Goal: Information Seeking & Learning: Learn about a topic

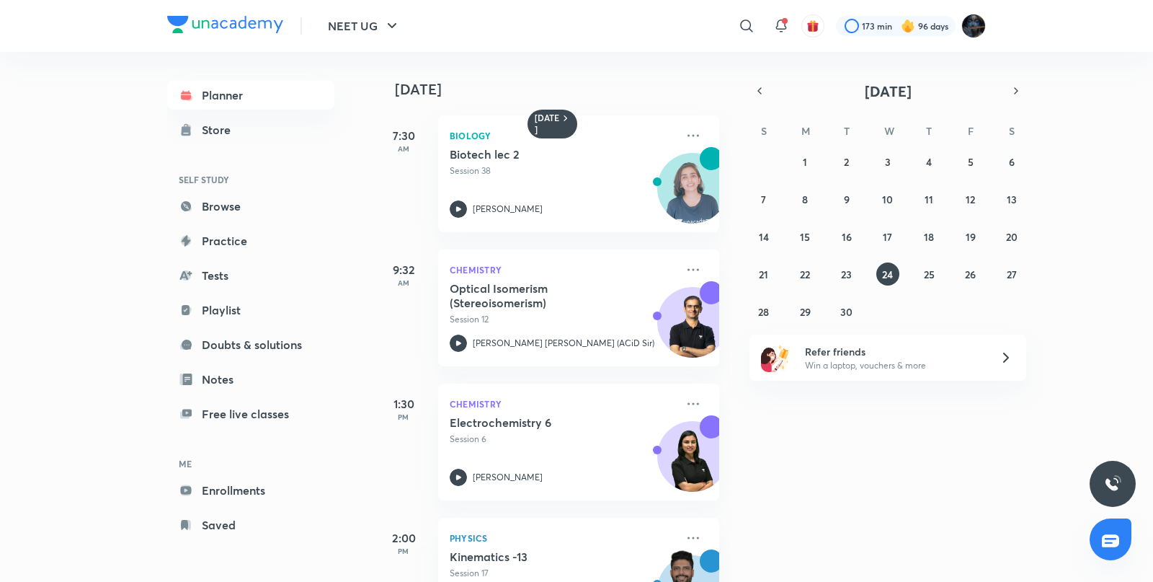
scroll to position [613, 0]
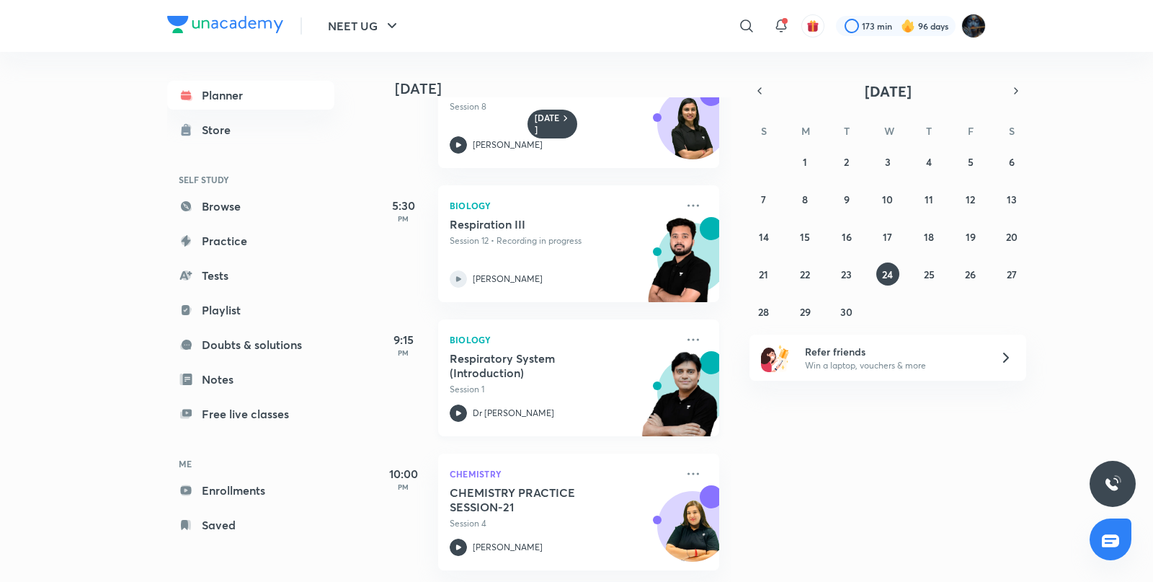
click at [462, 404] on icon at bounding box center [458, 412] width 17 height 17
